Goal: Information Seeking & Learning: Learn about a topic

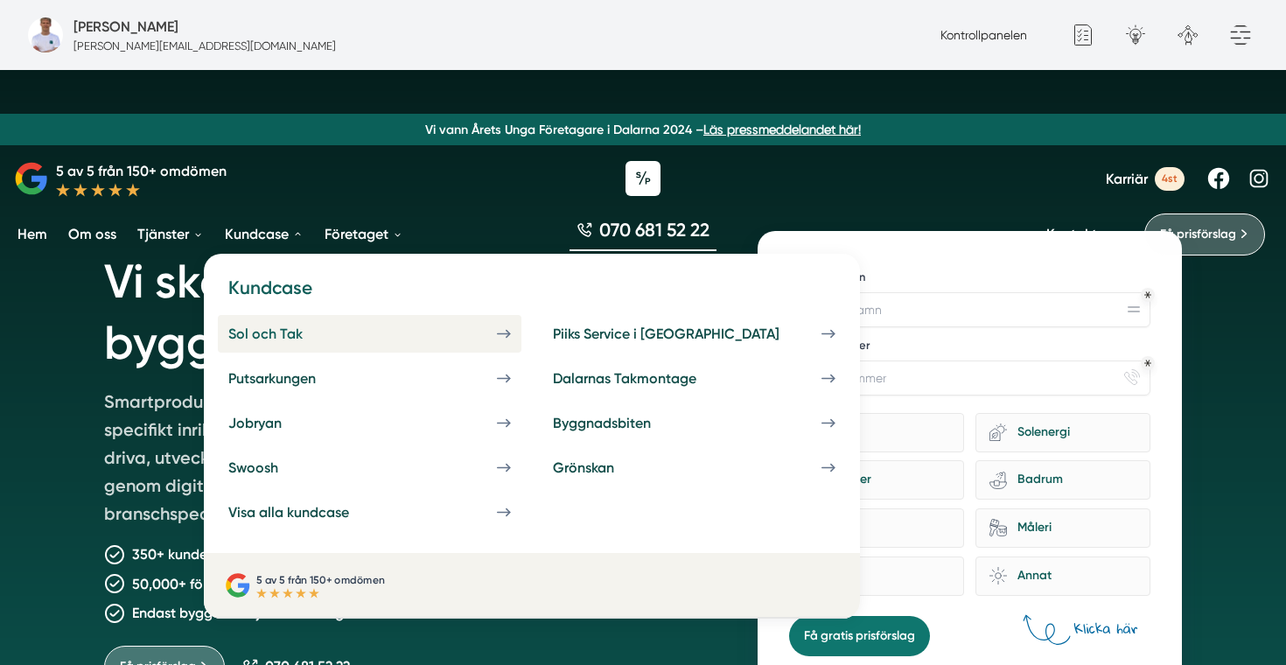
click at [300, 328] on div "Sol och Tak" at bounding box center [286, 333] width 116 height 17
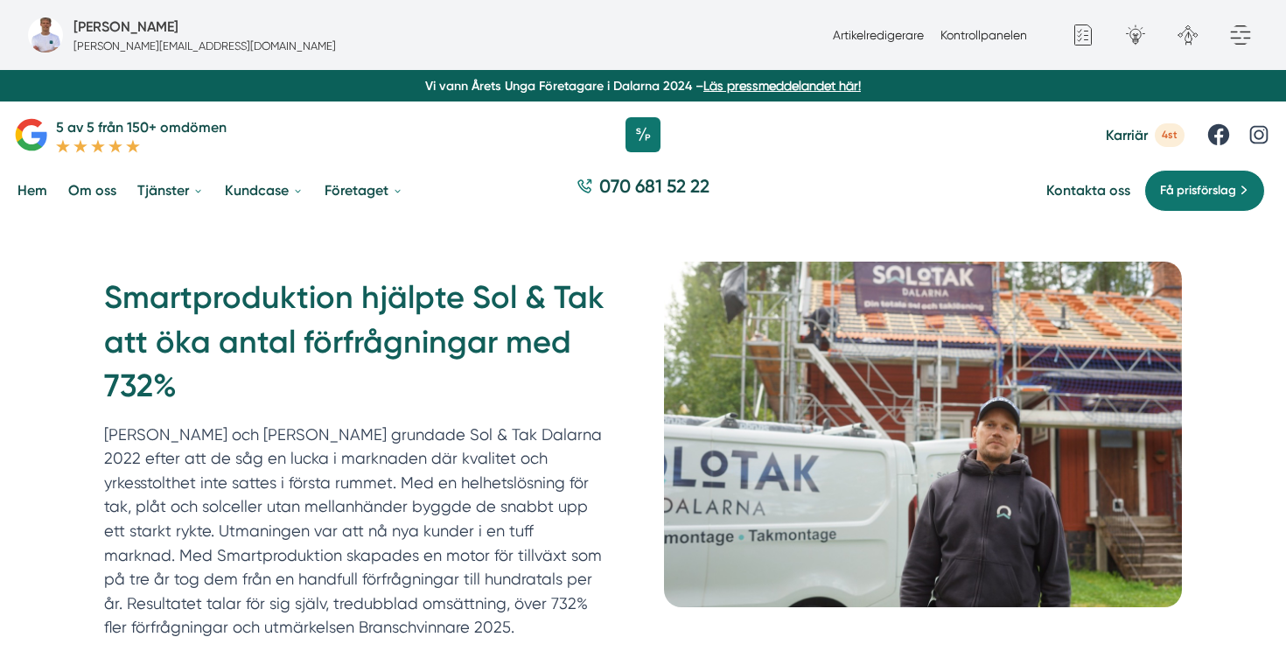
drag, startPoint x: 192, startPoint y: 385, endPoint x: 101, endPoint y: 304, distance: 121.5
click at [101, 304] on div "Smartproduktion hjälpte Sol & Tak att öka antal förfrågningar med 732% Felix oc…" at bounding box center [643, 462] width 1120 height 401
copy h1 "Smartproduktion hjälpte Sol & Tak att öka antal förfrågningar med 732%"
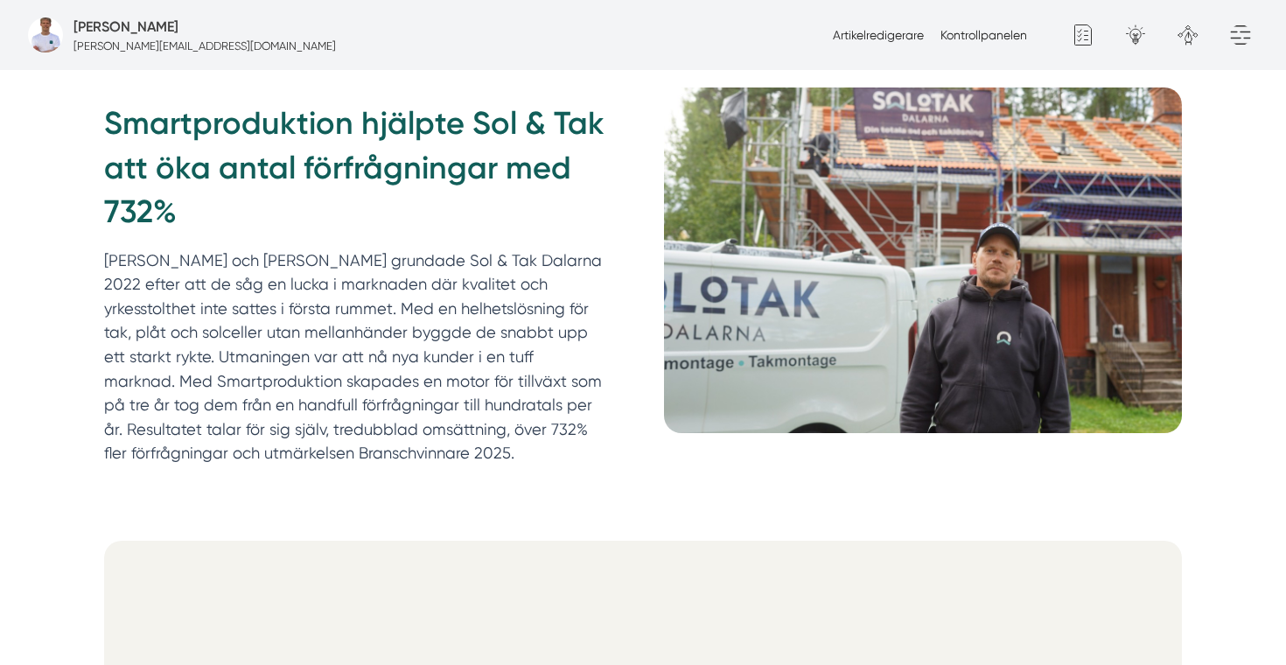
scroll to position [182, 0]
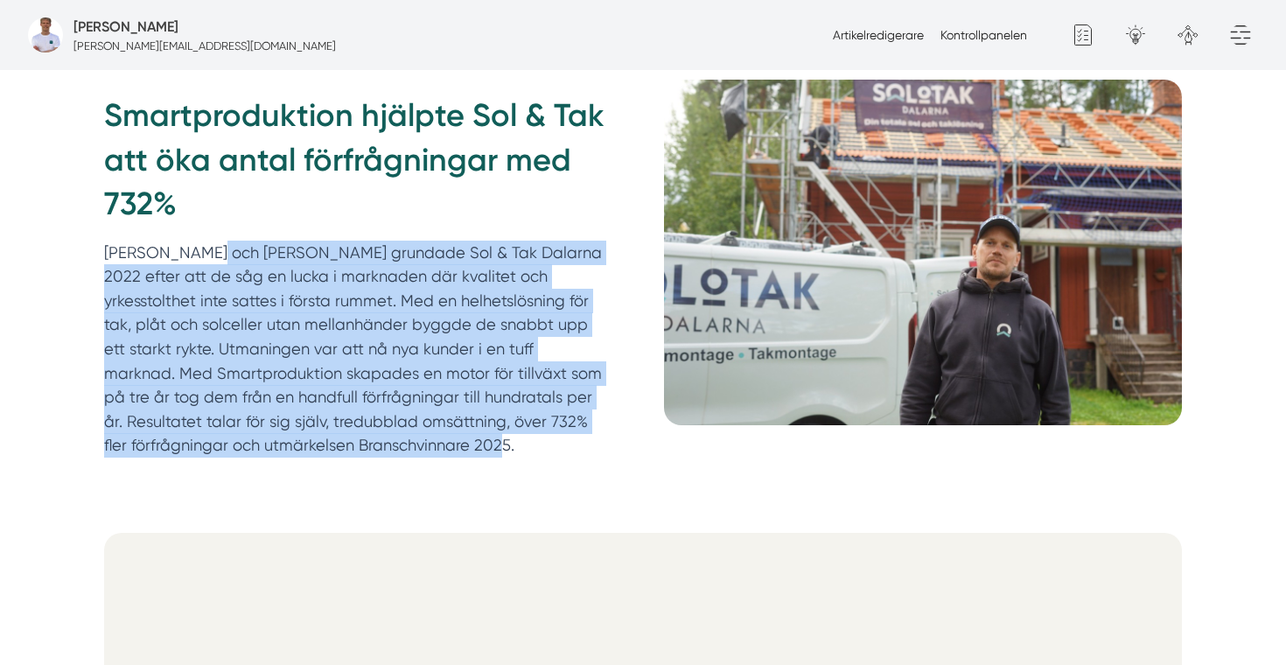
drag, startPoint x: 367, startPoint y: 464, endPoint x: 102, endPoint y: 248, distance: 340.8
click at [102, 248] on div "Smartproduktion hjälpte Sol & Tak att öka antal förfrågningar med 732% Felix oc…" at bounding box center [643, 280] width 1120 height 401
copy p "Felix och Markus grundade Sol & Tak Dalarna 2022 efter att de såg en lucka i ma…"
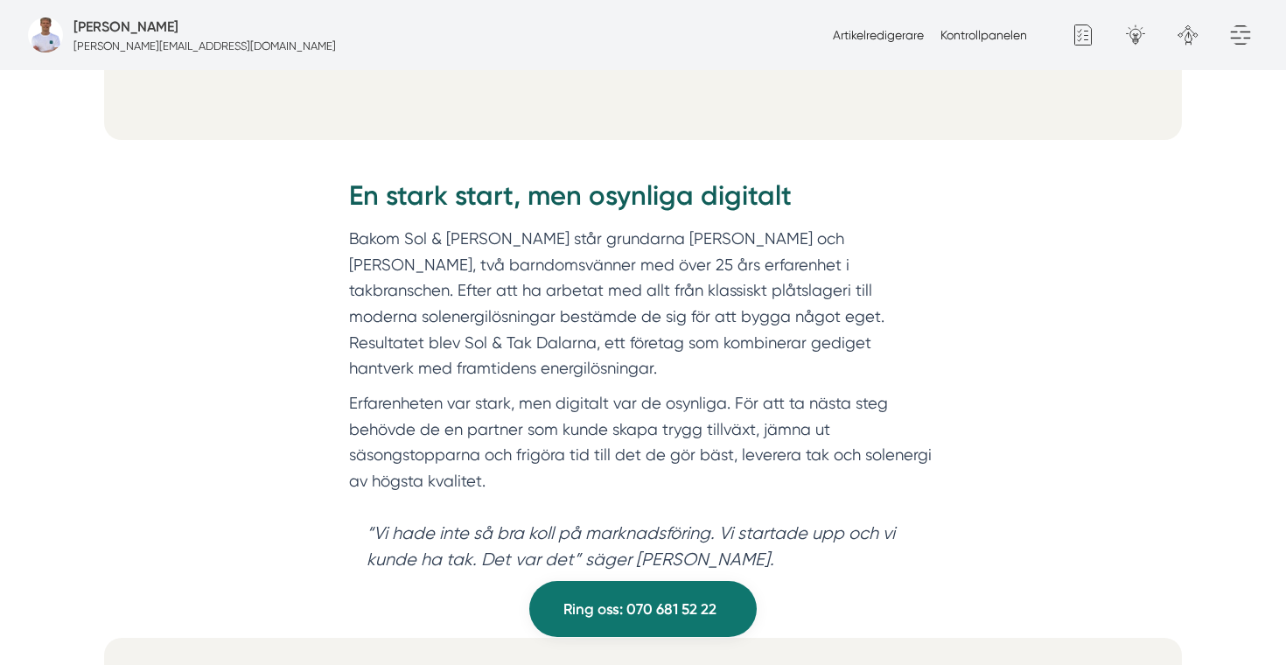
scroll to position [1247, 0]
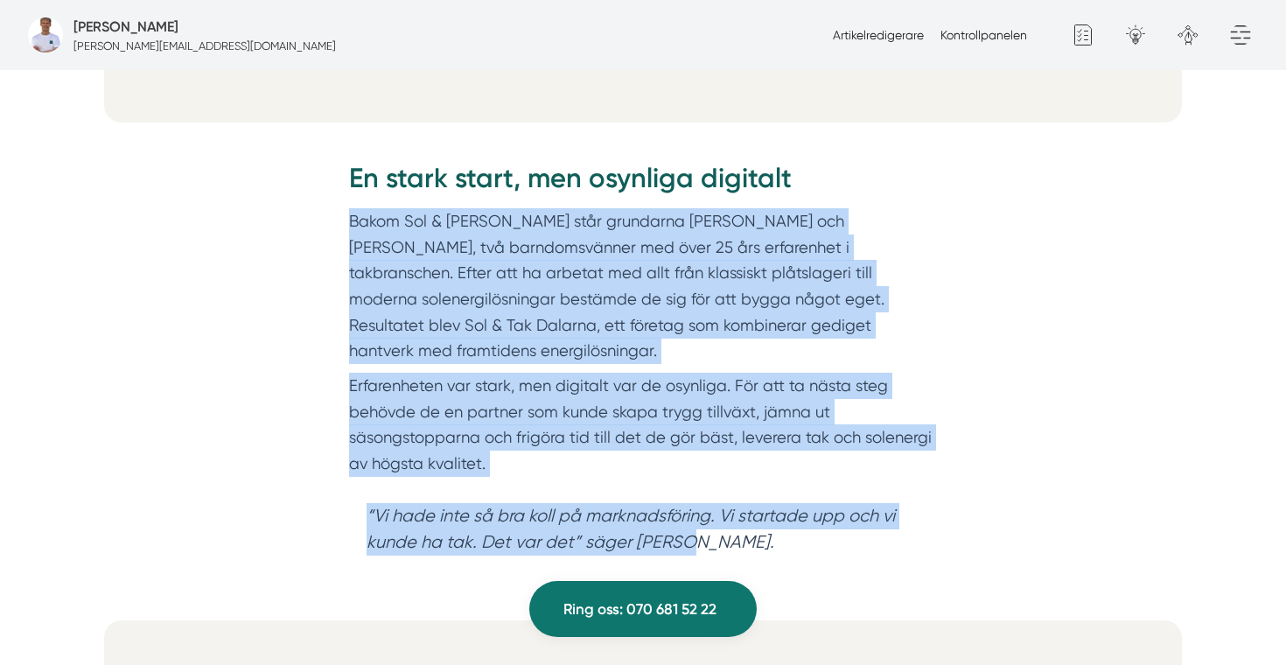
copy div "Bakom Sol & Tak Dalarna står grundarna Felix och Markus, två barndomsvänner med…"
drag, startPoint x: 350, startPoint y: 219, endPoint x: 670, endPoint y: 526, distance: 443.6
click at [670, 526] on div "En stark start, men osynliga digitalt Bakom Sol & Tak Dalarna står grundarna Fe…" at bounding box center [643, 366] width 588 height 414
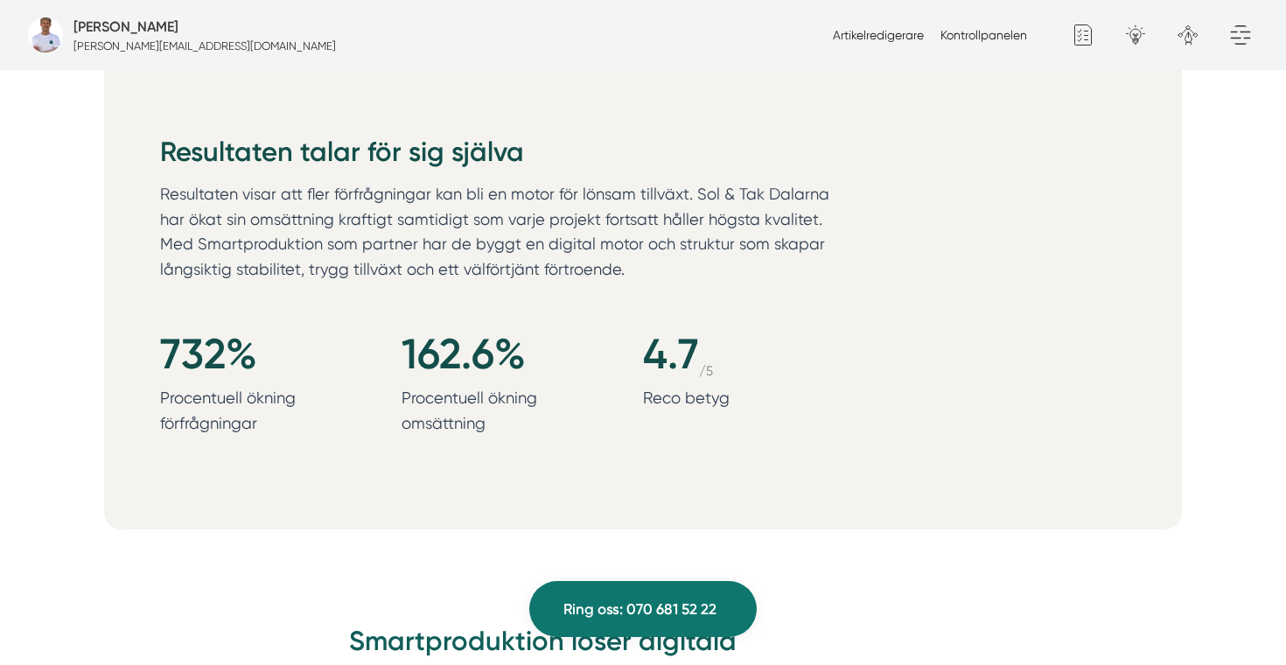
scroll to position [1816, 0]
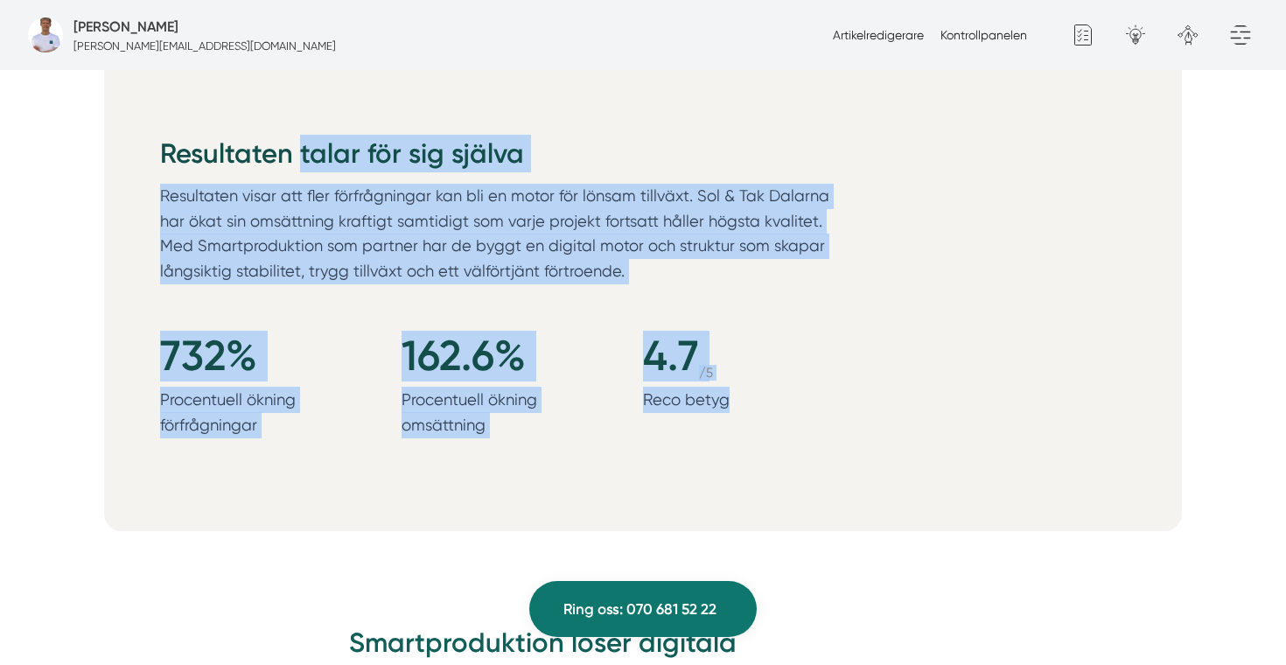
drag, startPoint x: 760, startPoint y: 388, endPoint x: 159, endPoint y: 124, distance: 656.5
click at [159, 124] on div "Resultaten talar för sig själva Resultaten visar att fler förfrågningar kan bli…" at bounding box center [643, 291] width 1078 height 480
copy div "Resultaten talar för sig själva Resultaten visar att fler förfrågningar kan bli…"
click at [964, 152] on h2 "Resultaten talar för sig själva" at bounding box center [643, 159] width 966 height 49
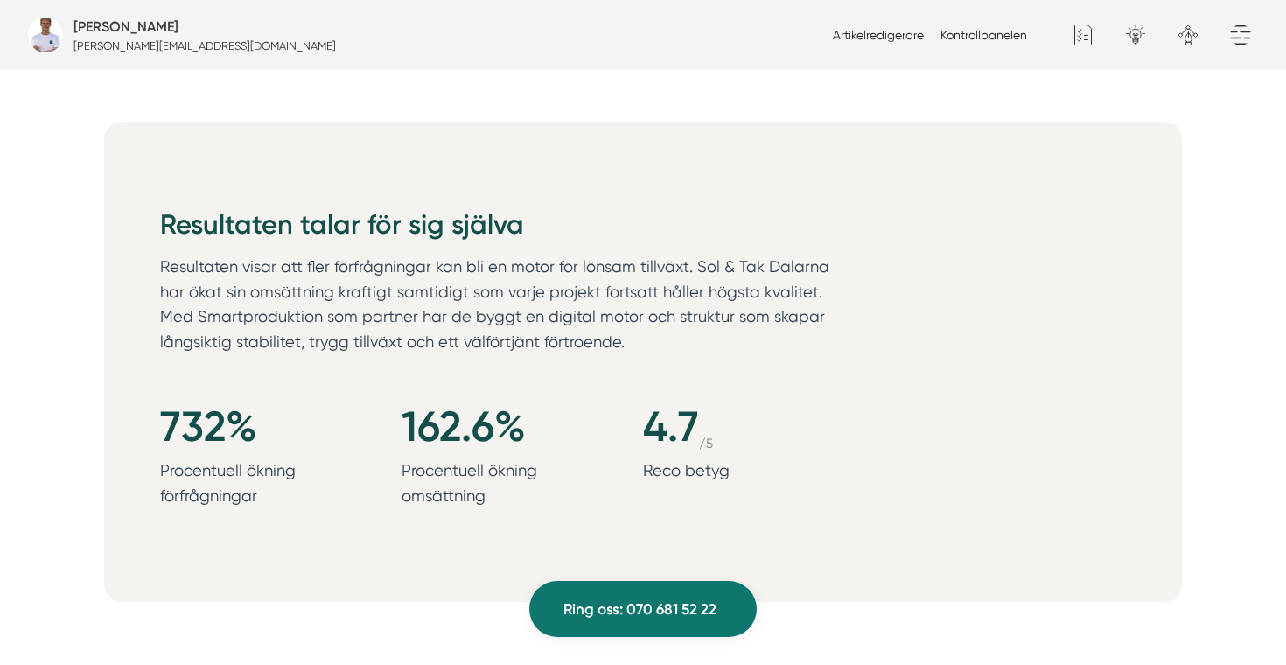
scroll to position [1743, 0]
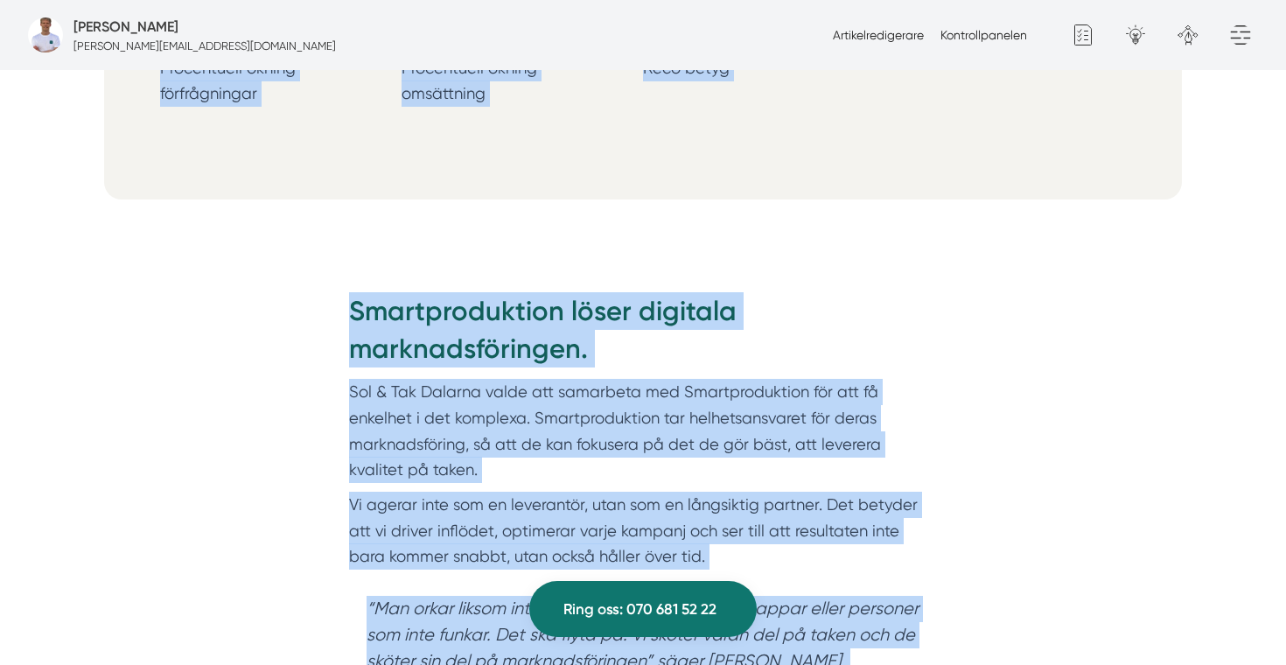
scroll to position [2086, 0]
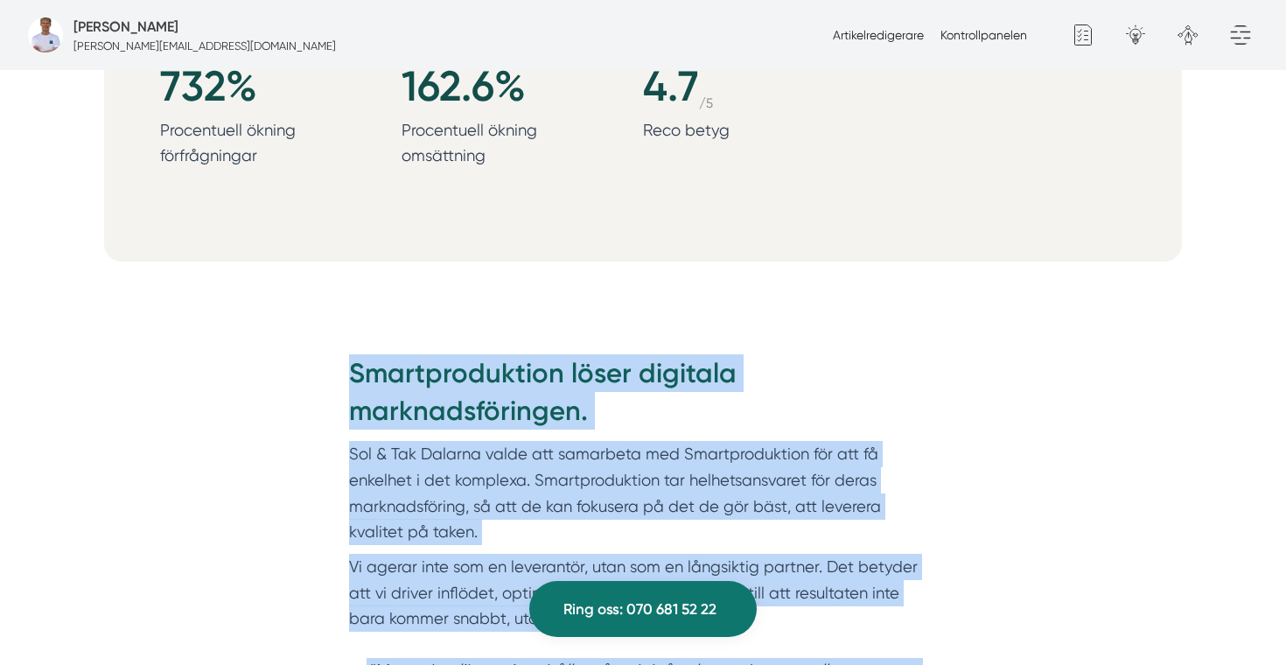
copy div "Smartproduktion löser digitala marknadsföringen. Sol & Tak Dalarna valde att sa…"
drag, startPoint x: 694, startPoint y: 421, endPoint x: 351, endPoint y: 343, distance: 351.7
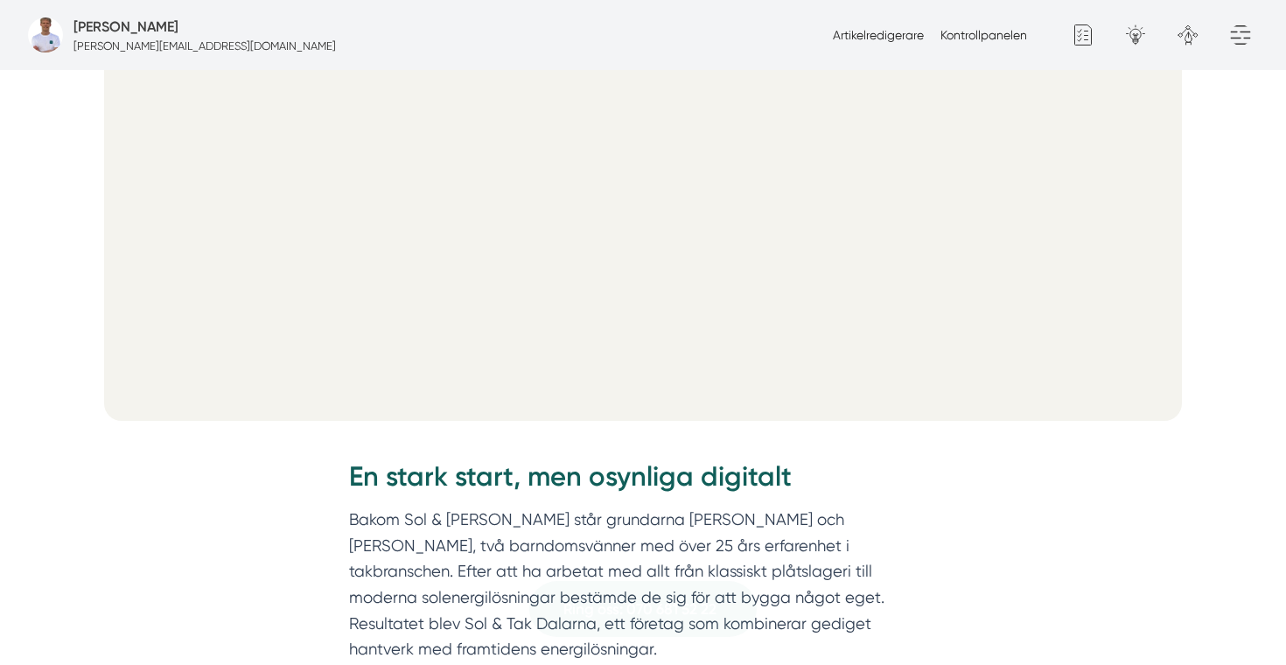
scroll to position [950, 0]
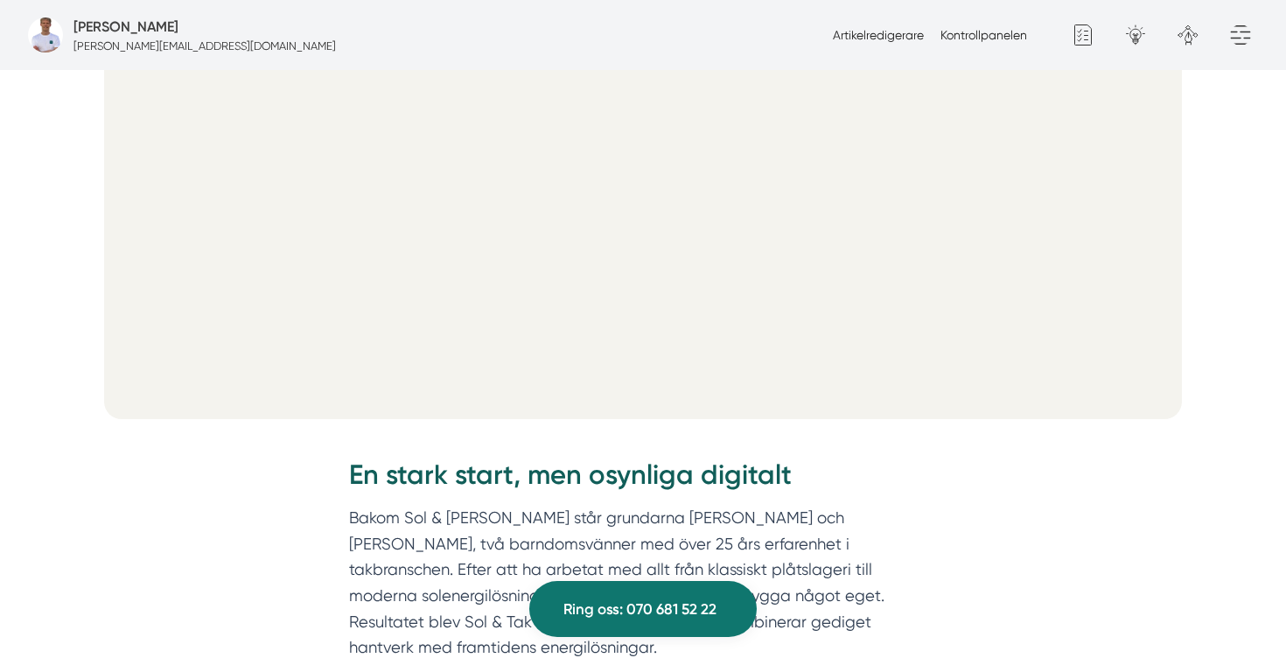
click at [525, 475] on h2 "En stark start, men osynliga digitalt" at bounding box center [643, 480] width 588 height 49
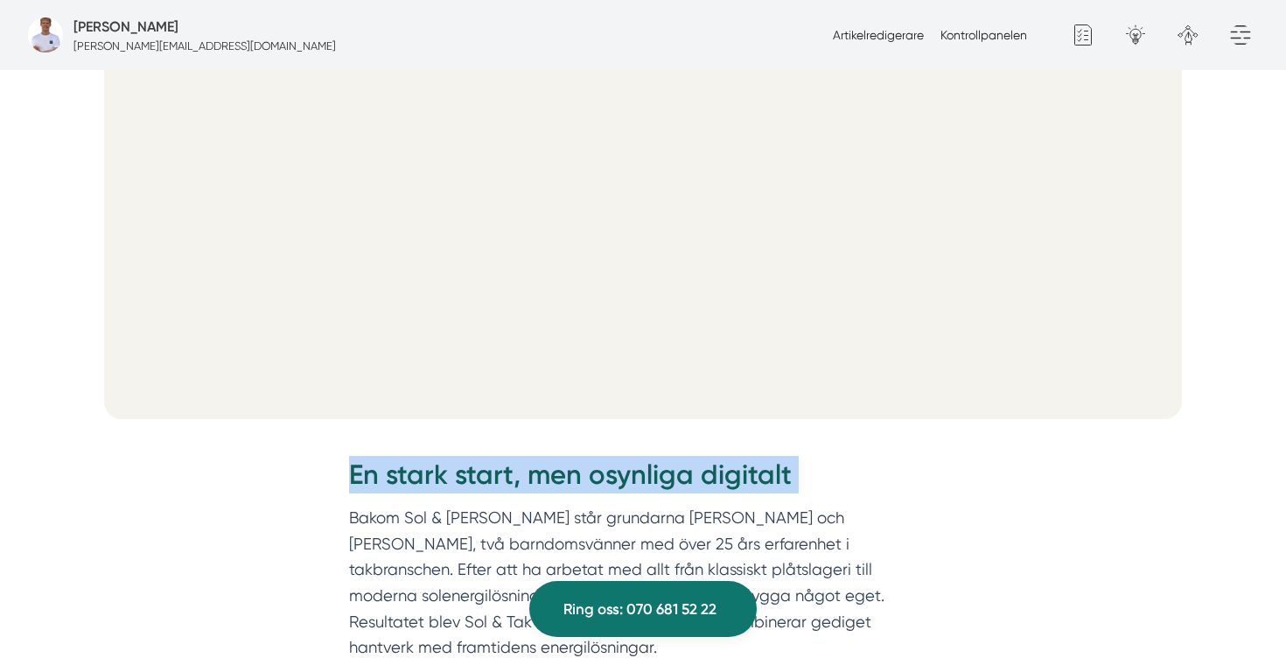
click at [525, 475] on h2 "En stark start, men osynliga digitalt" at bounding box center [643, 480] width 588 height 49
copy h2 "En stark start, men osynliga digitalt"
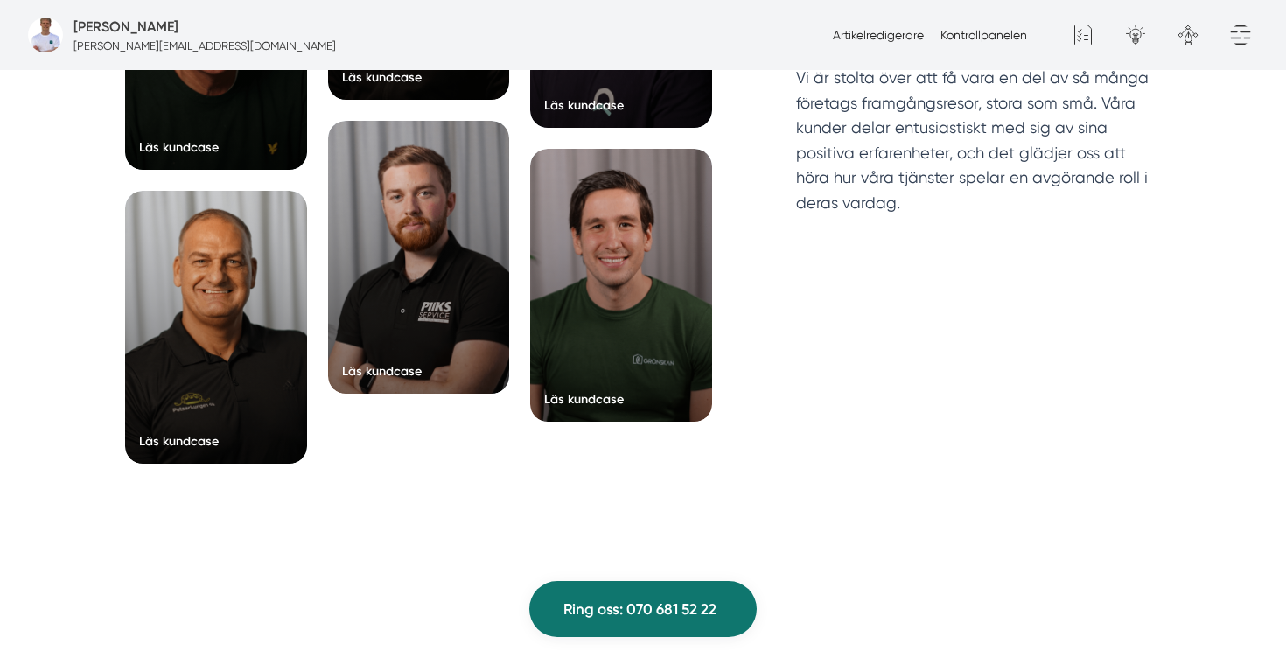
scroll to position [5549, 0]
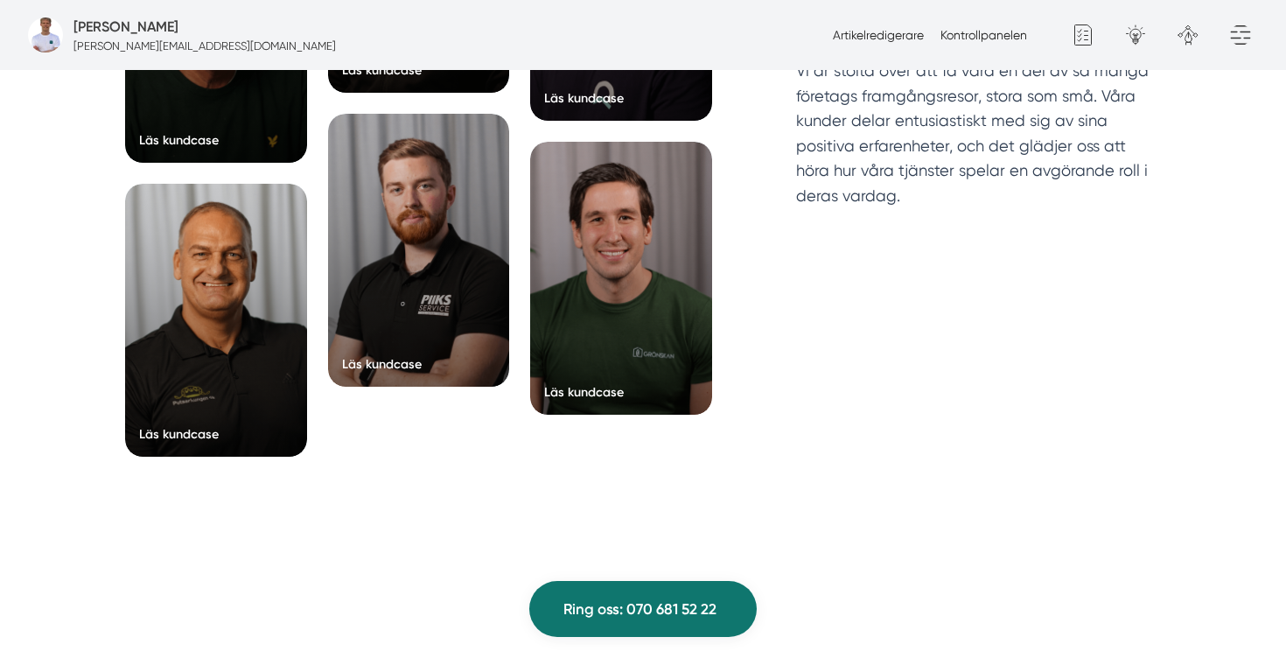
drag, startPoint x: 337, startPoint y: 318, endPoint x: 834, endPoint y: 95, distance: 544.3
copy div "Hemsida Smartproduktion har utvecklat en ny, skräddarsydd och informationstät h…"
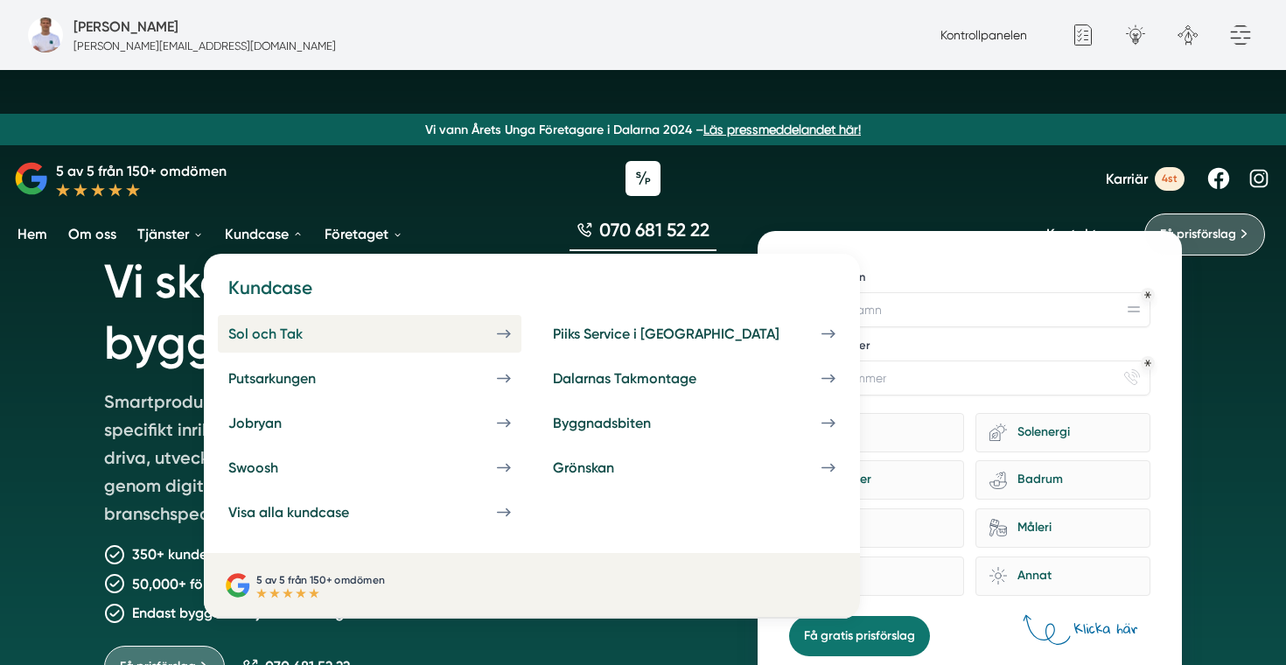
click at [283, 349] on link "Sol och Tak" at bounding box center [370, 334] width 304 height 38
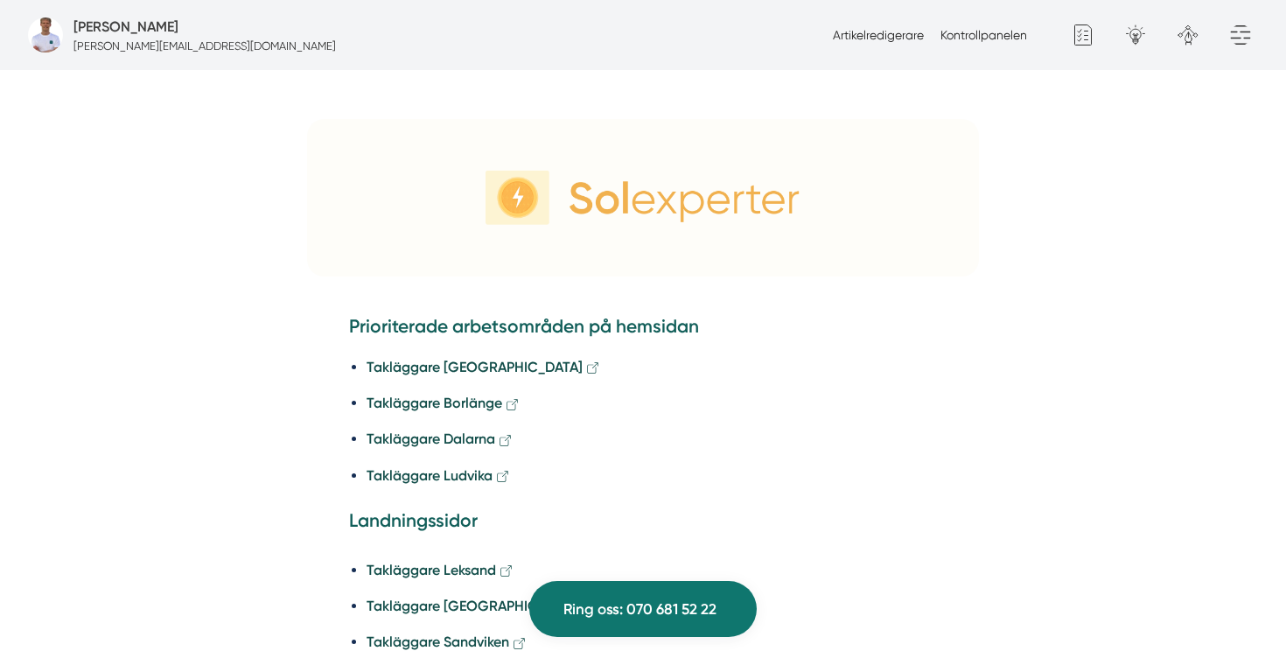
scroll to position [5032, 0]
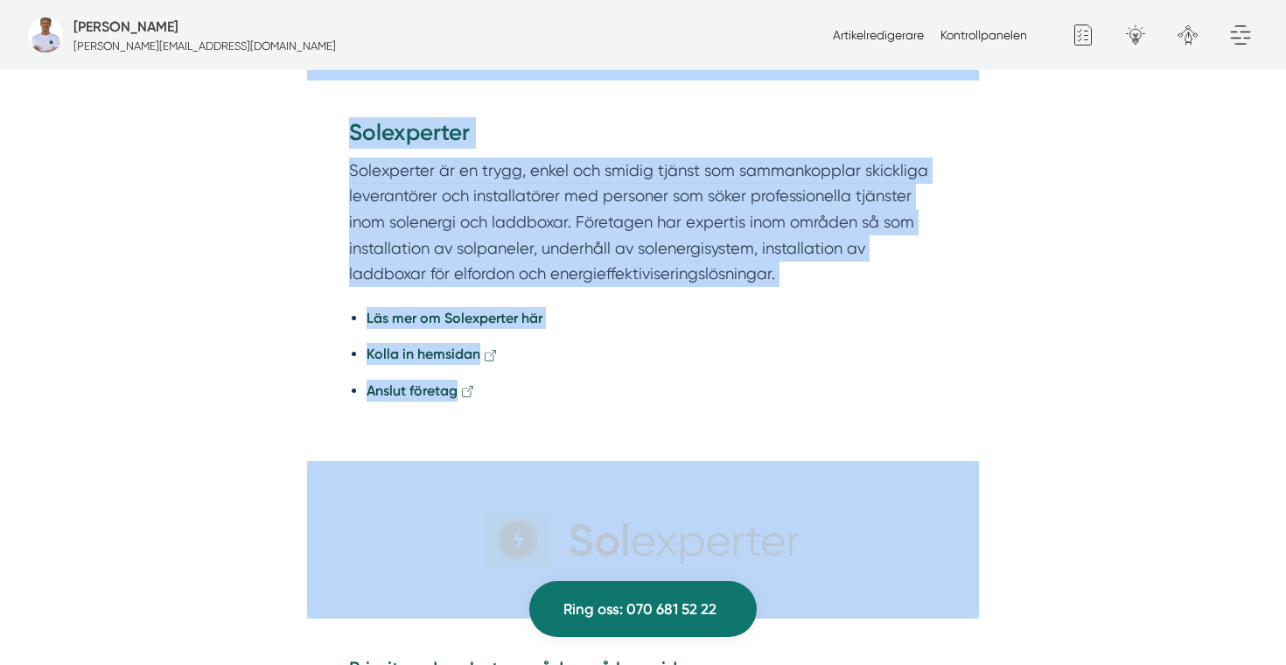
copy div "En stark start, men osynliga digitalt Bakom Sol & Tak Dalarna står grundarna Fe…"
drag, startPoint x: 348, startPoint y: 129, endPoint x: 830, endPoint y: 486, distance: 599.8
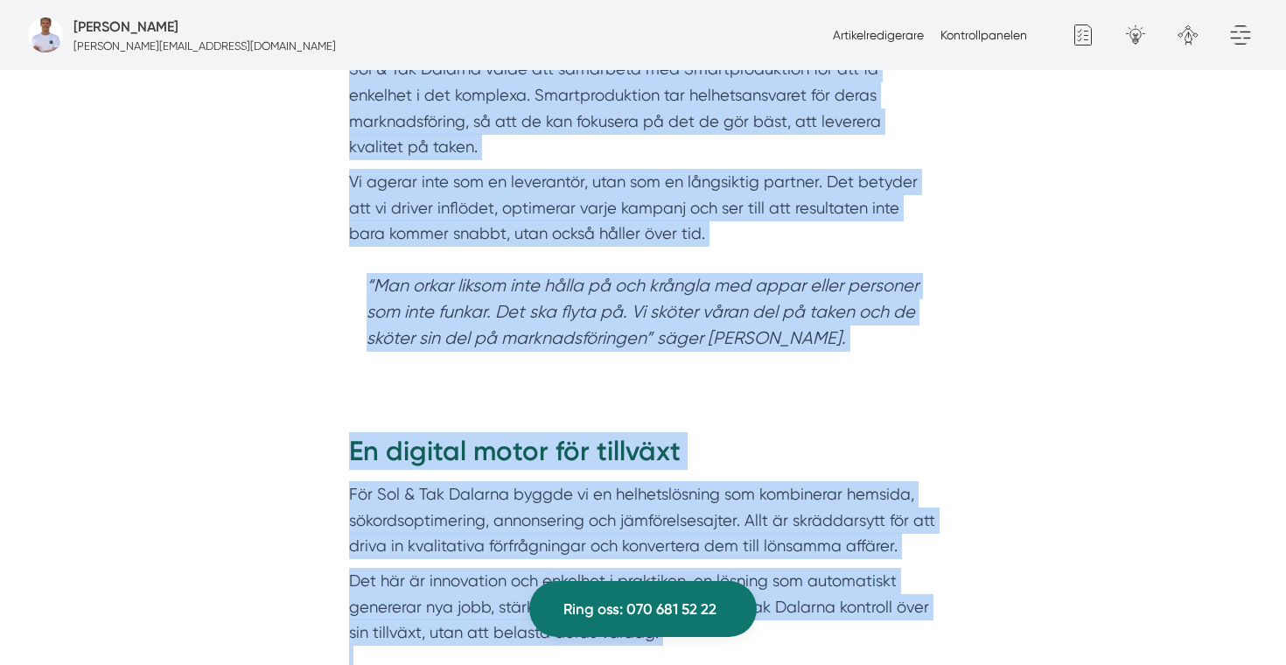
click at [713, 169] on p "Vi agerar inte som en leverantör, utan som en långsiktig partner. Det betyder a…" at bounding box center [643, 208] width 588 height 78
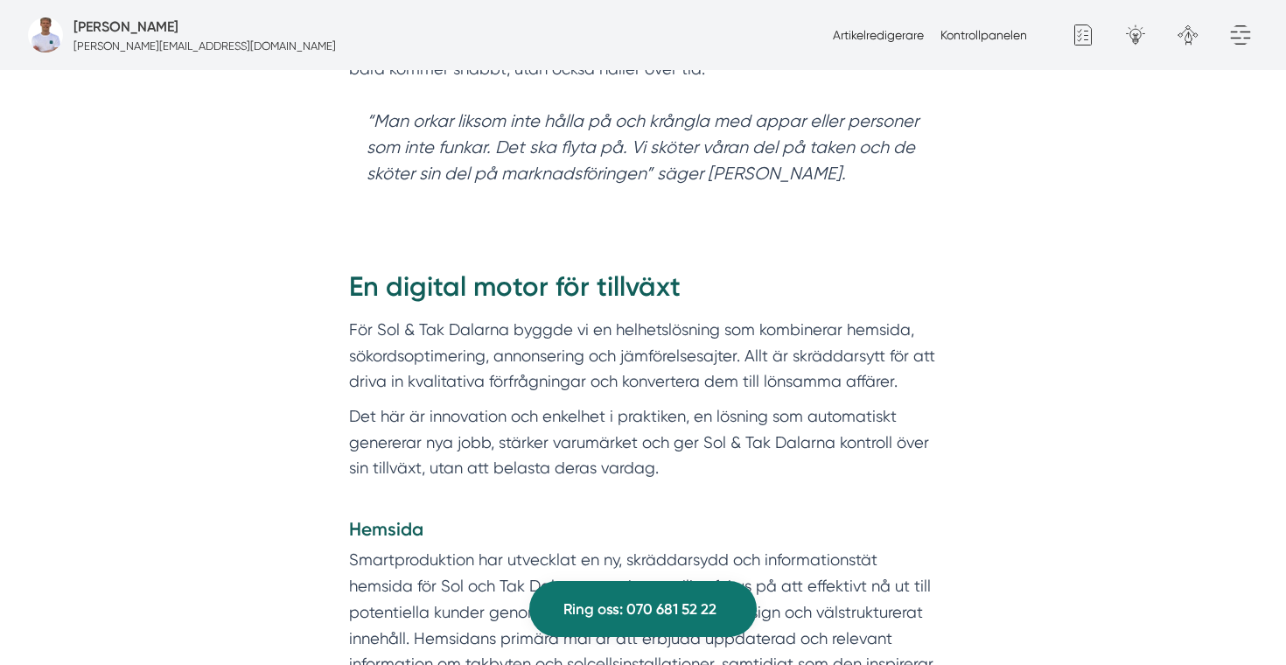
scroll to position [2657, 0]
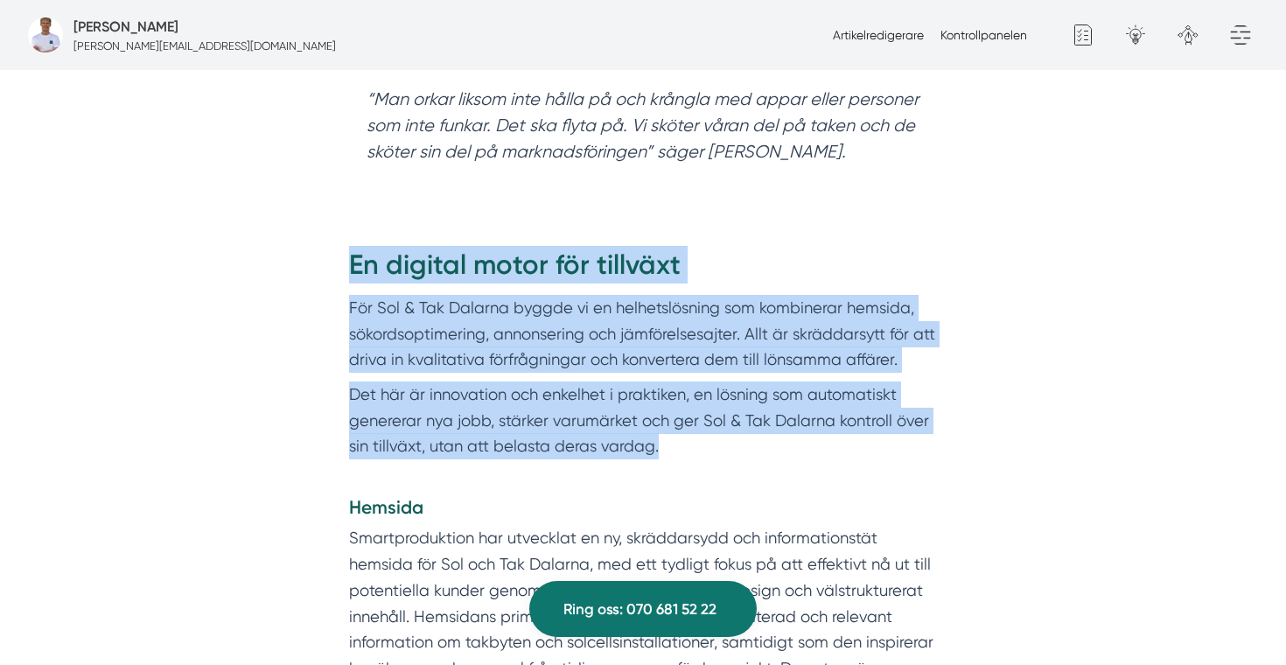
drag, startPoint x: 714, startPoint y: 430, endPoint x: 325, endPoint y: 233, distance: 436.6
click at [325, 233] on div "En digital motor för tillväxt För Sol & Tak Dalarna byggde vi en helhetslösning…" at bounding box center [643, 526] width 672 height 612
copy div "En digital motor för tillväxt För Sol & Tak Dalarna byggde vi en helhetslösning…"
